Goal: Information Seeking & Learning: Learn about a topic

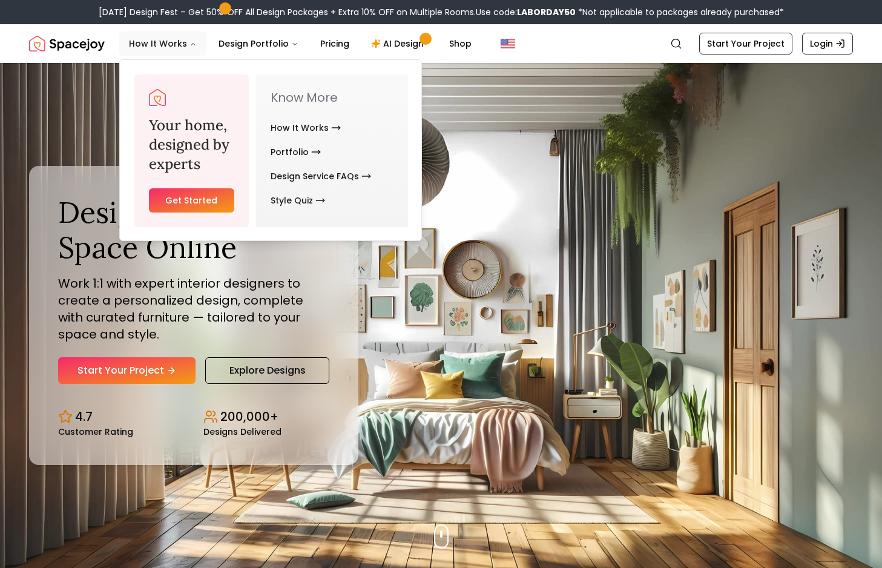
click at [171, 46] on button "How It Works" at bounding box center [162, 43] width 87 height 24
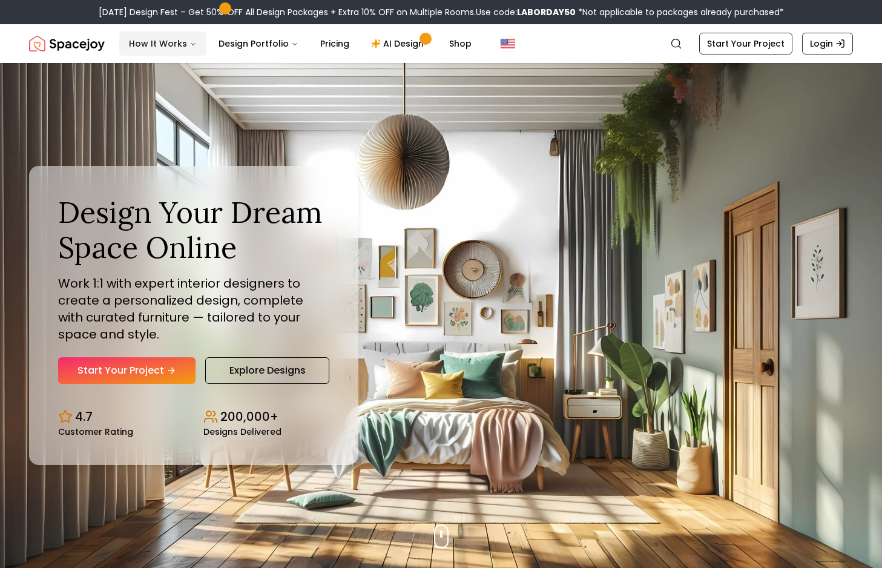
click at [171, 45] on button "How It Works" at bounding box center [162, 43] width 87 height 24
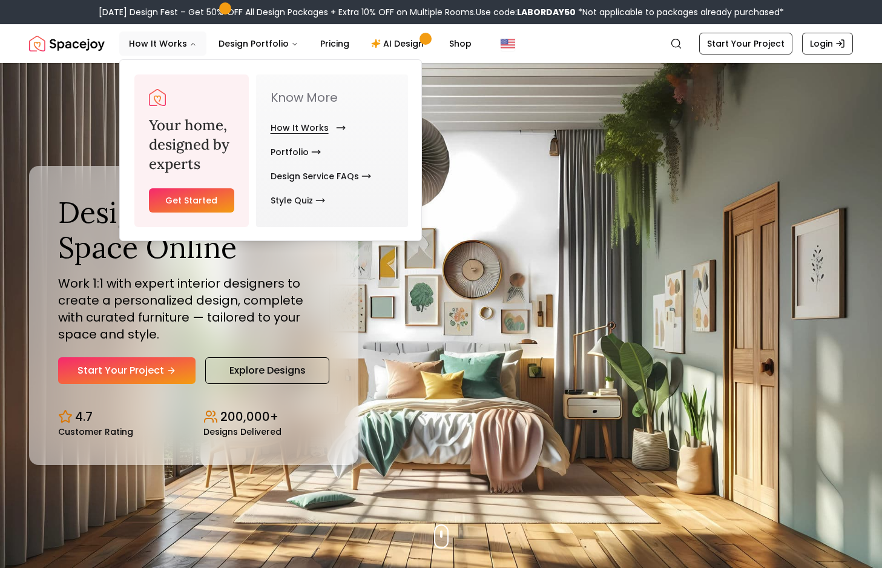
click at [310, 128] on link "How It Works" at bounding box center [306, 128] width 70 height 24
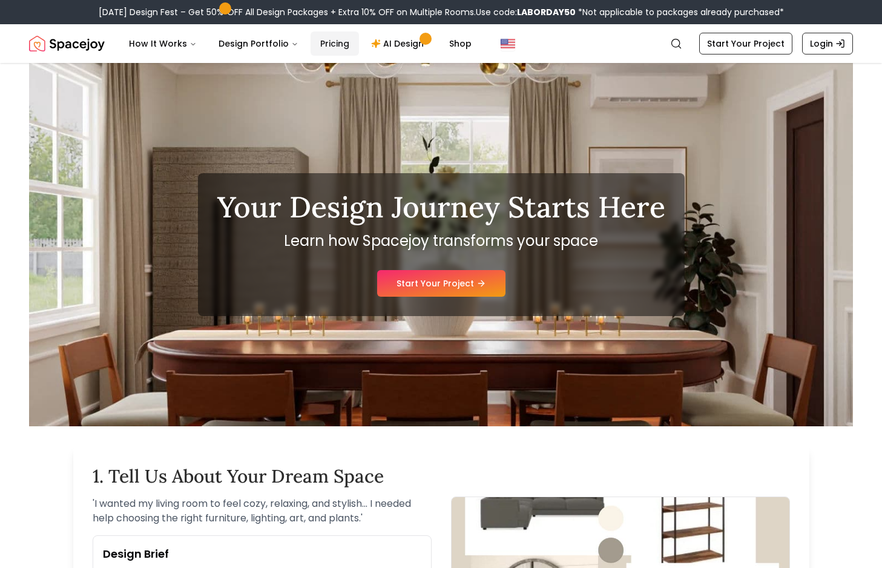
click at [326, 47] on link "Pricing" at bounding box center [335, 43] width 48 height 24
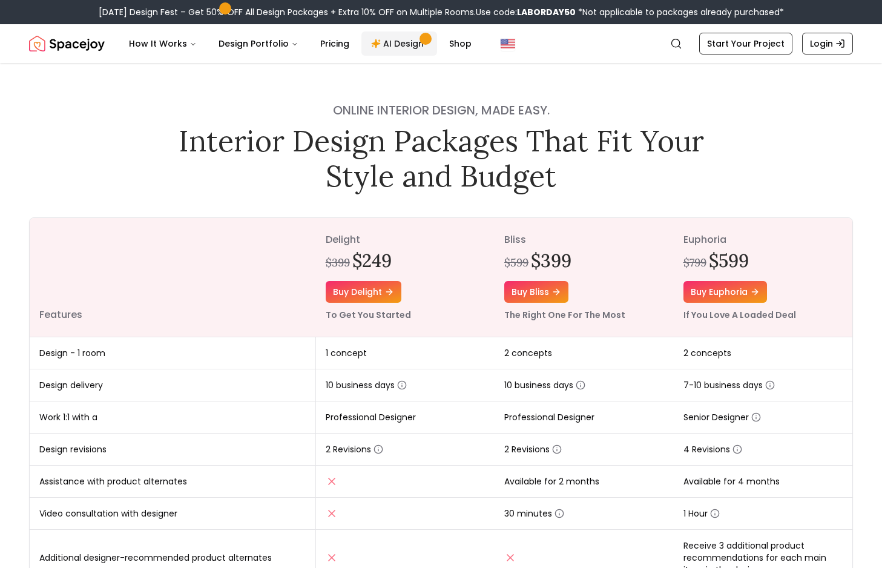
click at [398, 42] on link "AI Design" at bounding box center [399, 43] width 76 height 24
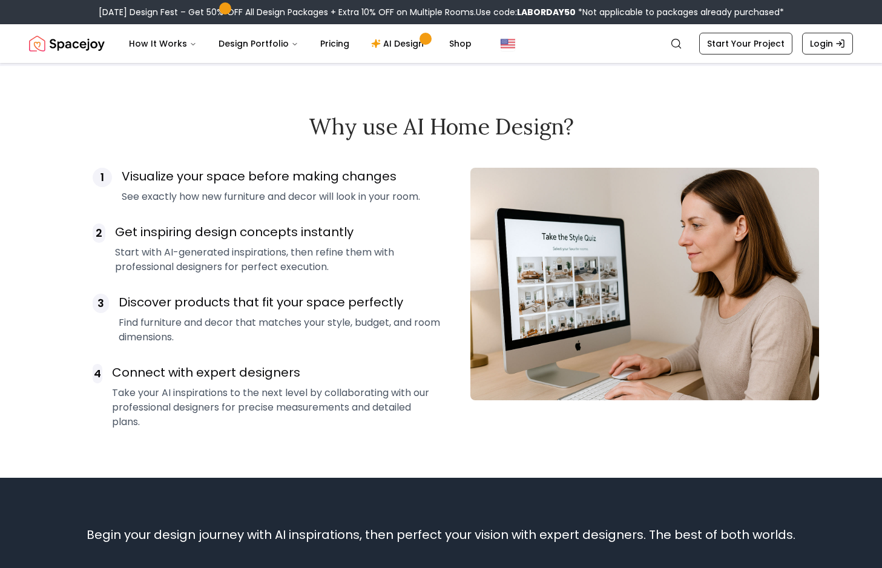
scroll to position [793, 0]
